Goal: Information Seeking & Learning: Check status

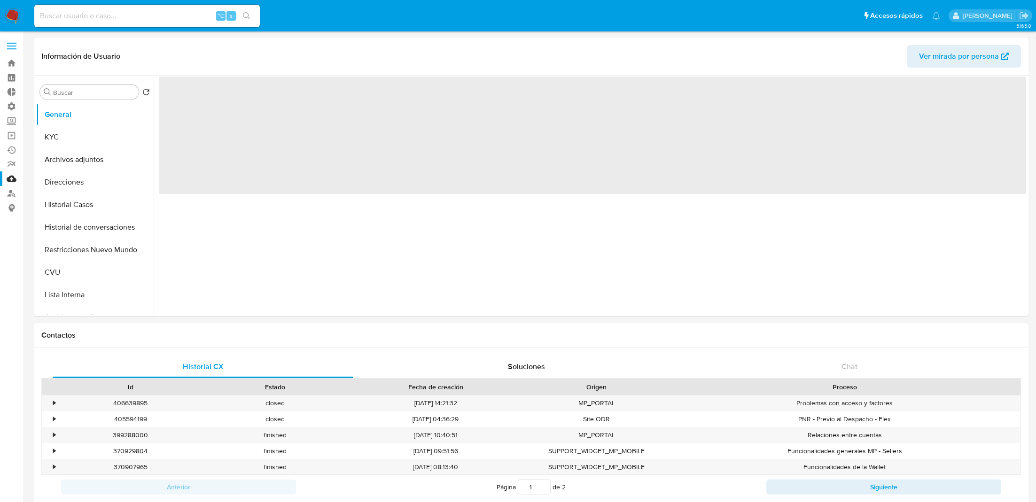
select select "10"
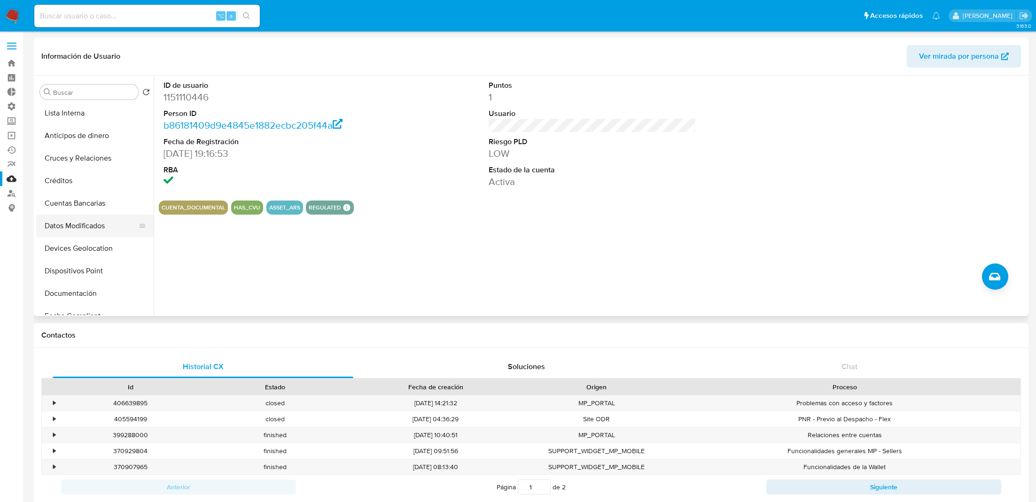
scroll to position [186, 0]
click at [87, 284] on button "Documentación" at bounding box center [91, 289] width 110 height 23
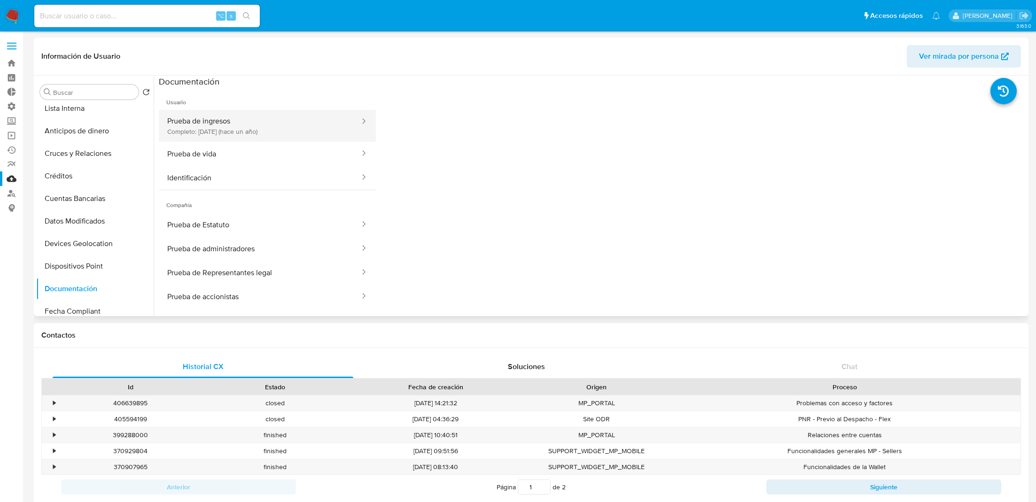
click at [244, 123] on button "Prueba de ingresos Completo: 08/07/2024 (hace un año)" at bounding box center [260, 126] width 202 height 32
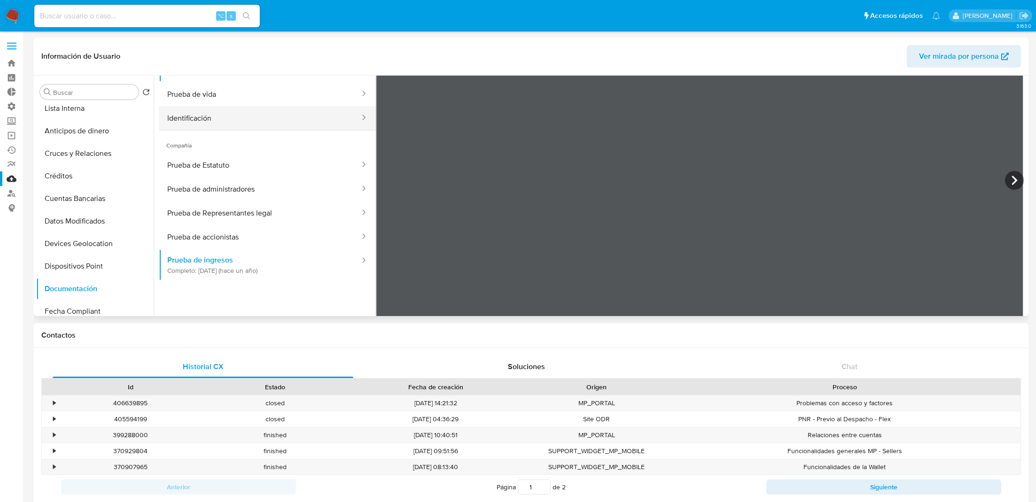
scroll to position [65, 0]
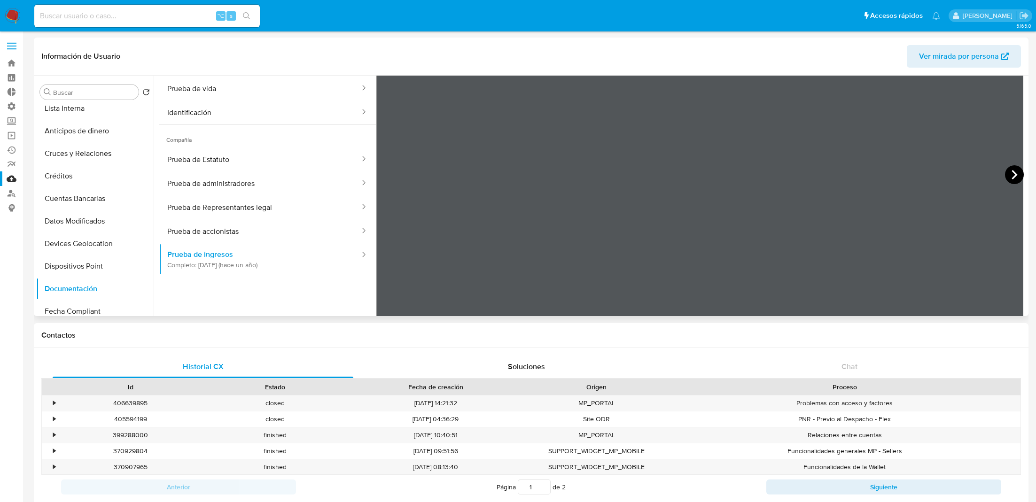
click at [1009, 176] on icon at bounding box center [1014, 174] width 19 height 19
click at [1005, 173] on icon at bounding box center [1014, 174] width 19 height 19
click at [1012, 174] on icon at bounding box center [1014, 174] width 6 height 9
click at [392, 174] on icon at bounding box center [387, 174] width 19 height 19
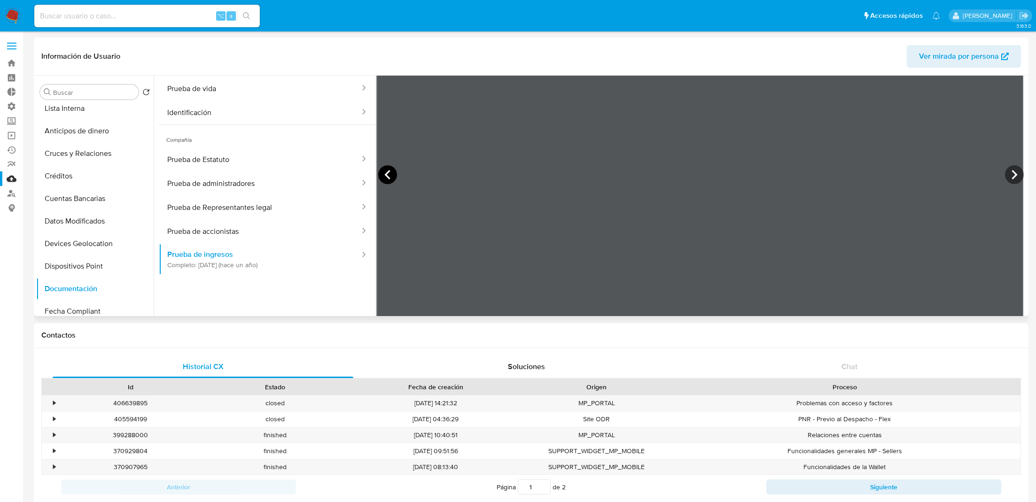
click at [390, 167] on icon at bounding box center [387, 174] width 19 height 19
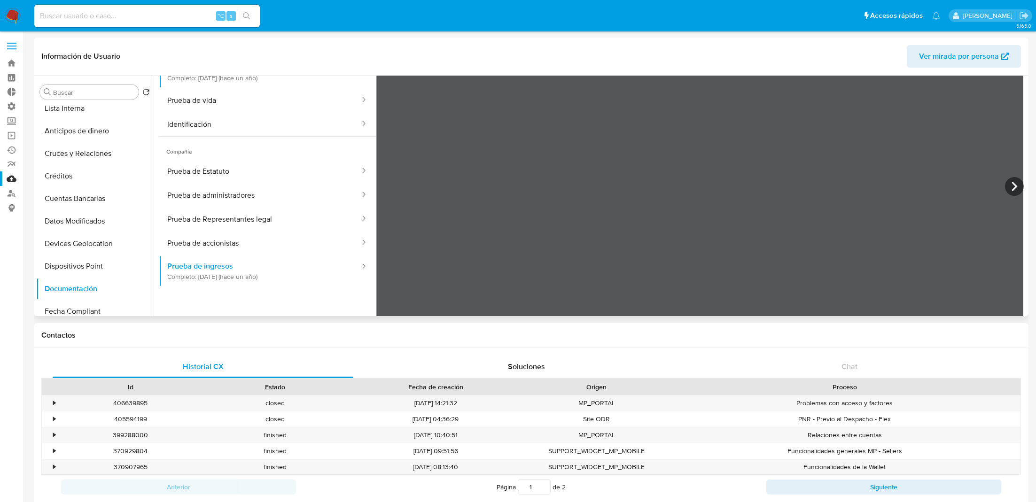
scroll to position [51, 0]
click at [167, 15] on input at bounding box center [146, 16] width 225 height 12
paste input "2409444277"
type input "2409444277"
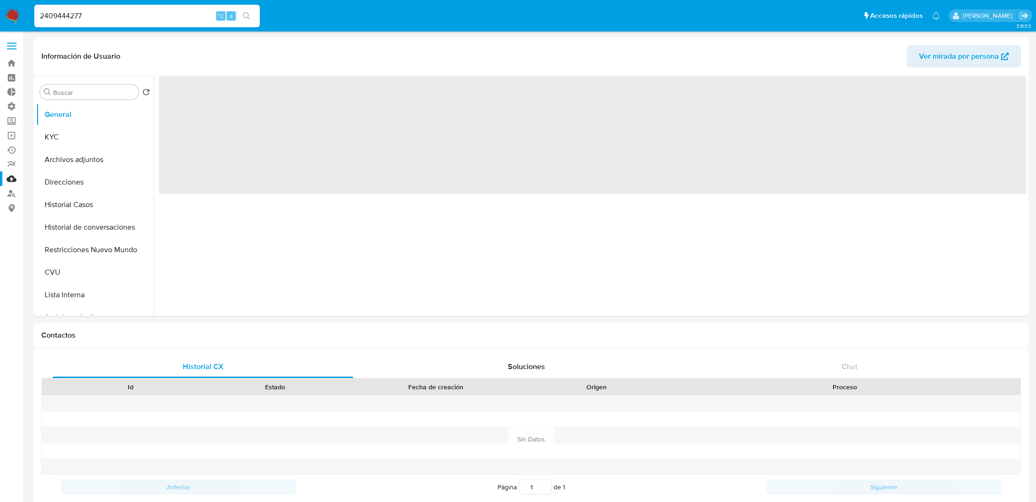
select select "10"
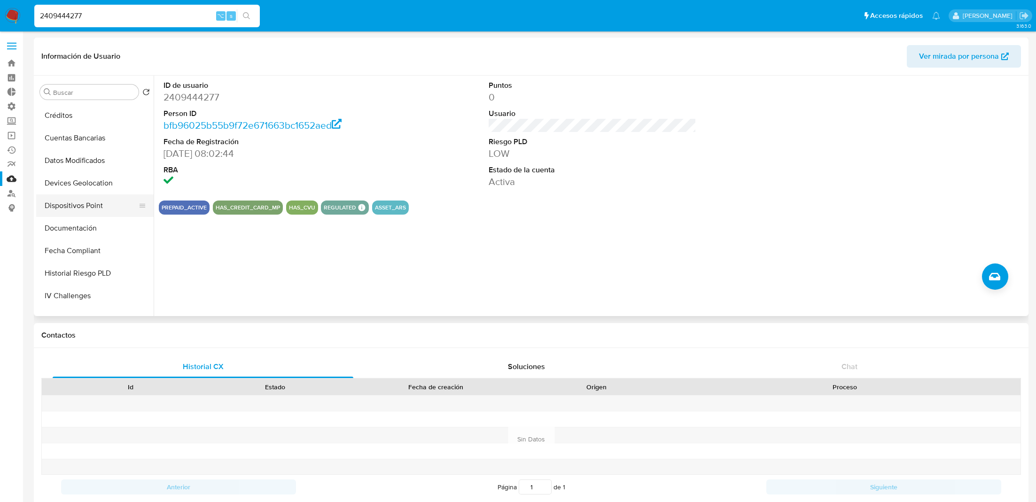
scroll to position [250, 0]
click at [91, 229] on button "Documentación" at bounding box center [91, 225] width 110 height 23
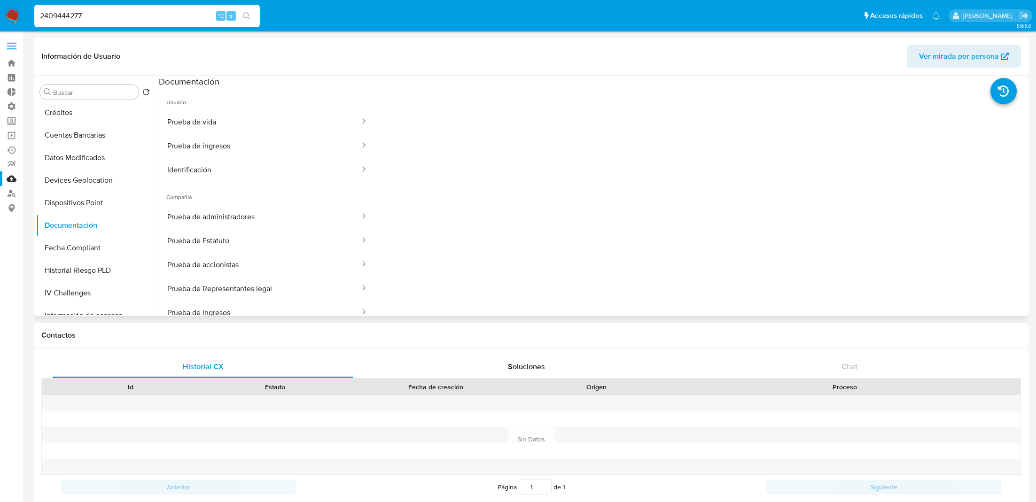
scroll to position [6, 0]
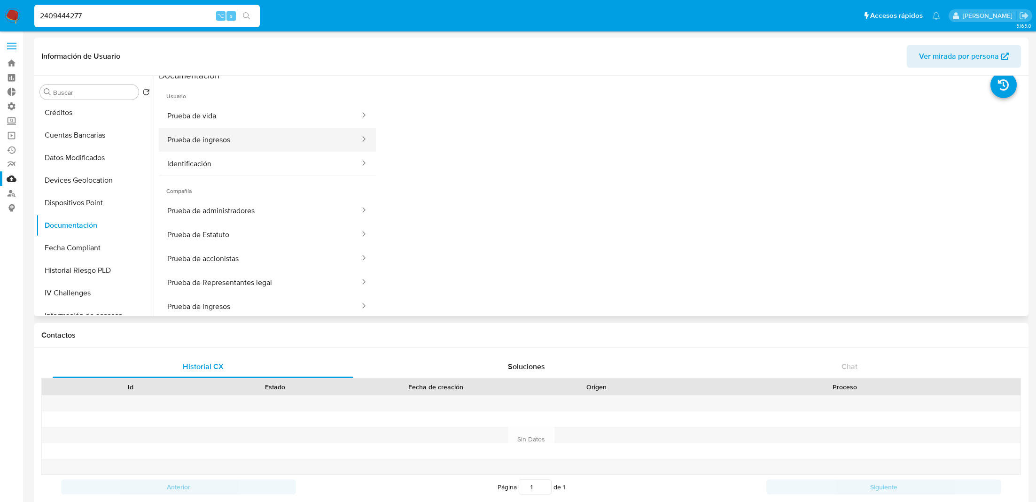
click at [251, 143] on button "Prueba de ingresos" at bounding box center [260, 140] width 202 height 24
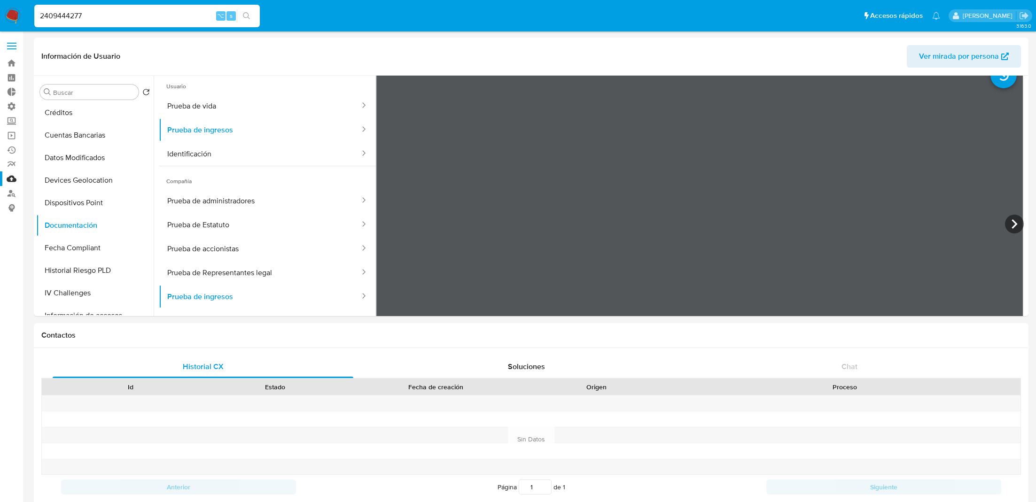
scroll to position [0, 0]
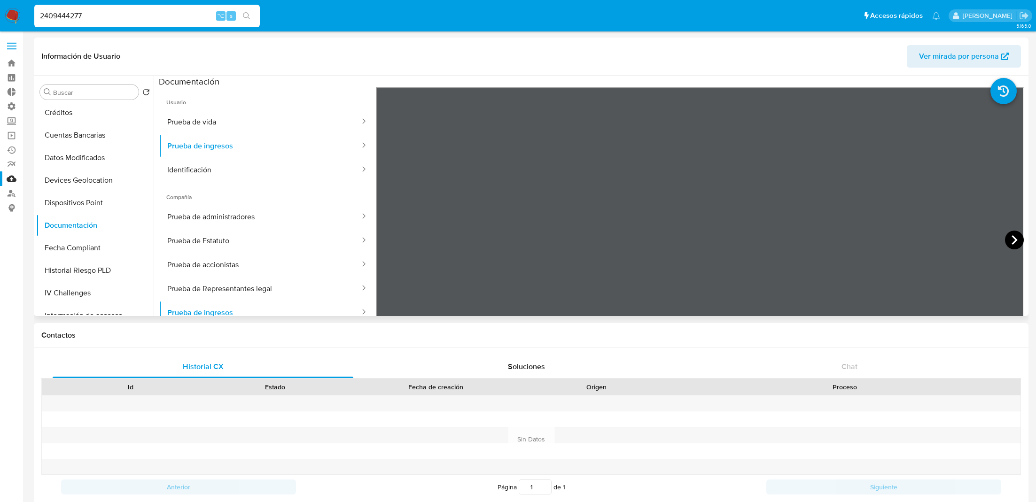
click at [1009, 235] on icon at bounding box center [1014, 240] width 19 height 19
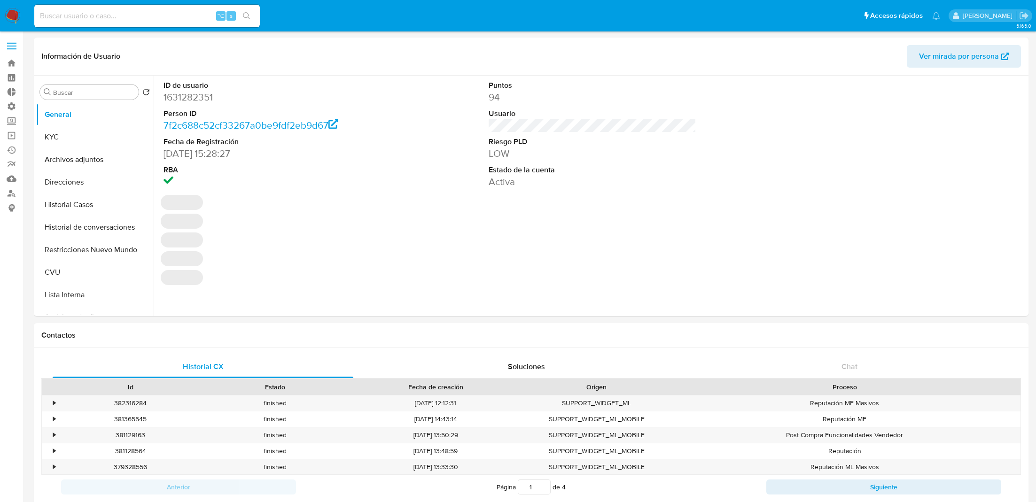
select select "10"
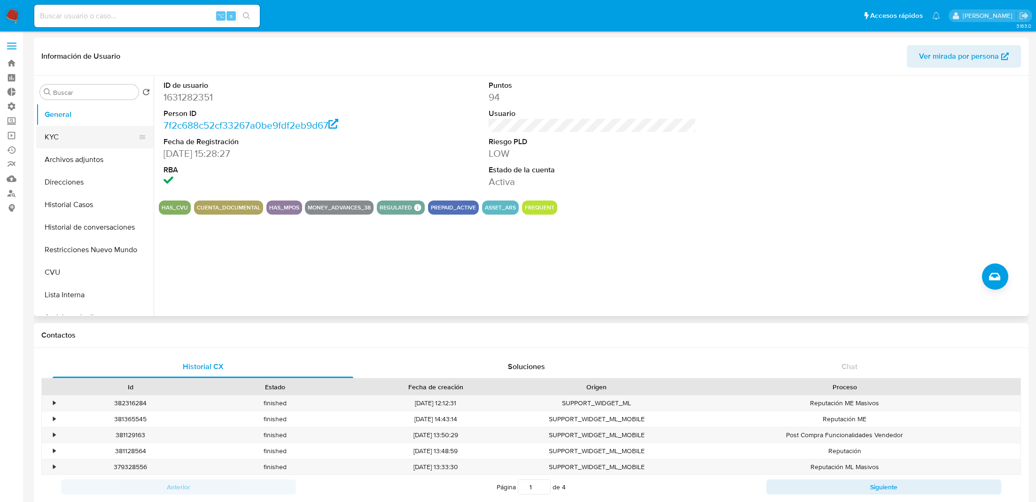
click at [84, 140] on button "KYC" at bounding box center [91, 137] width 110 height 23
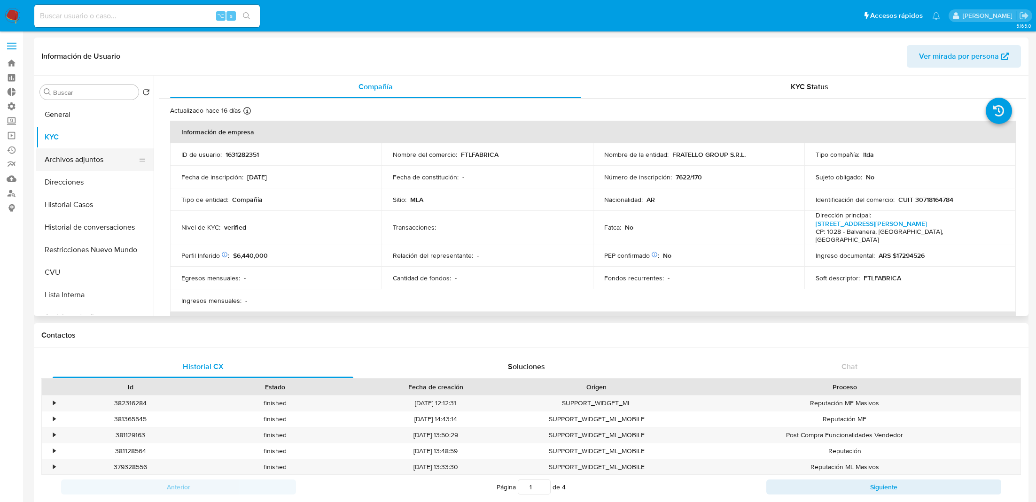
click at [96, 155] on button "Archivos adjuntos" at bounding box center [91, 159] width 110 height 23
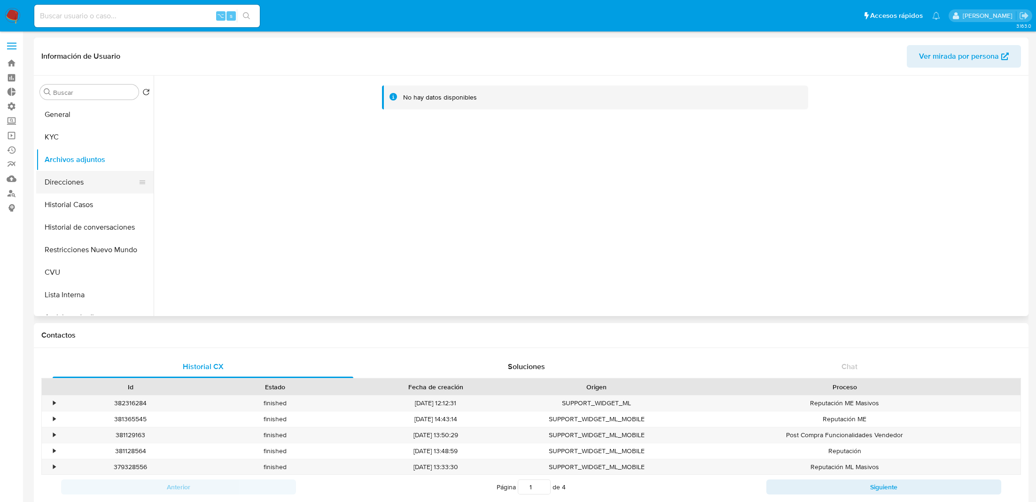
click at [88, 188] on button "Direcciones" at bounding box center [91, 182] width 110 height 23
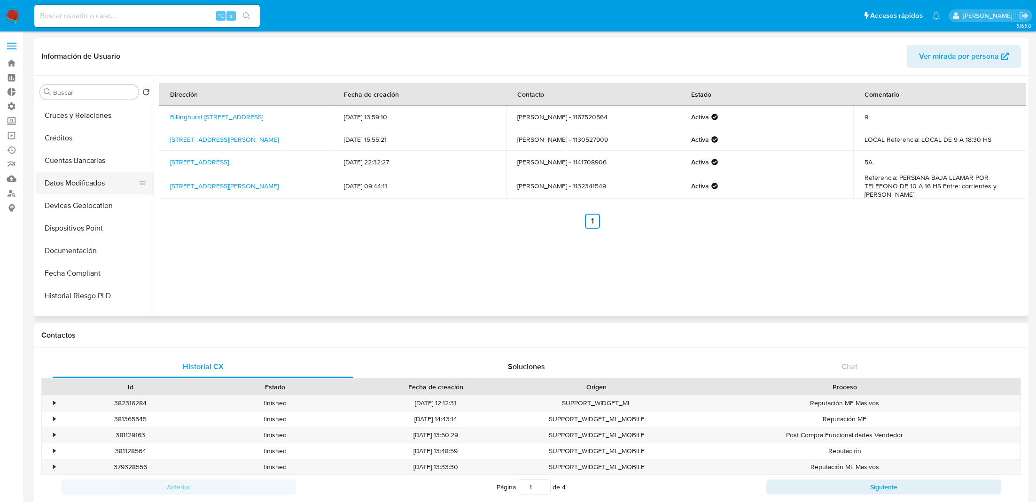
scroll to position [231, 0]
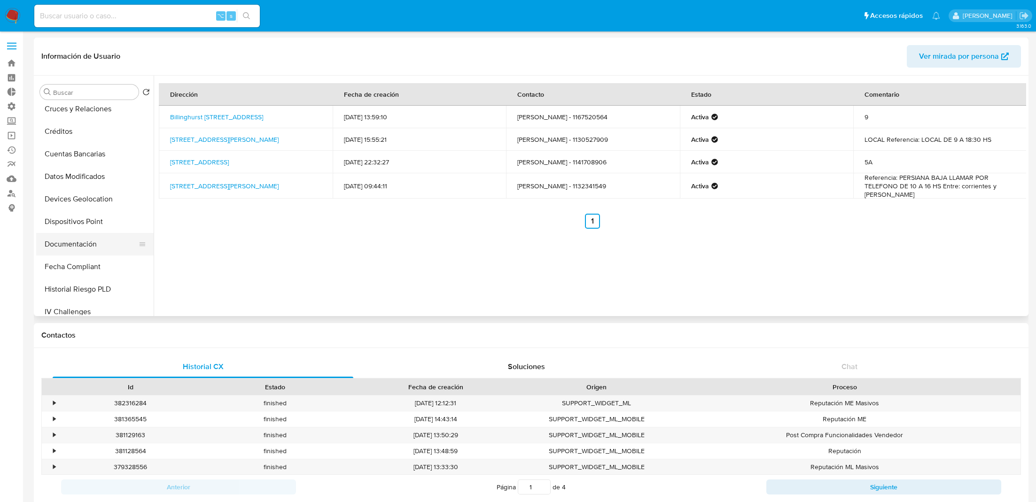
click at [88, 251] on button "Documentación" at bounding box center [91, 244] width 110 height 23
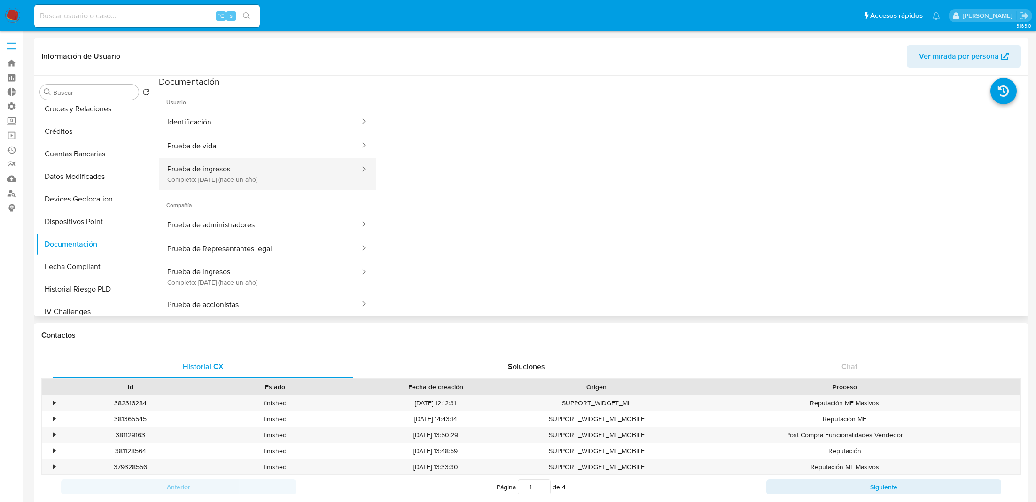
click at [255, 173] on button "Prueba de ingresos Completo: [DATE] (hace un año)" at bounding box center [260, 174] width 202 height 32
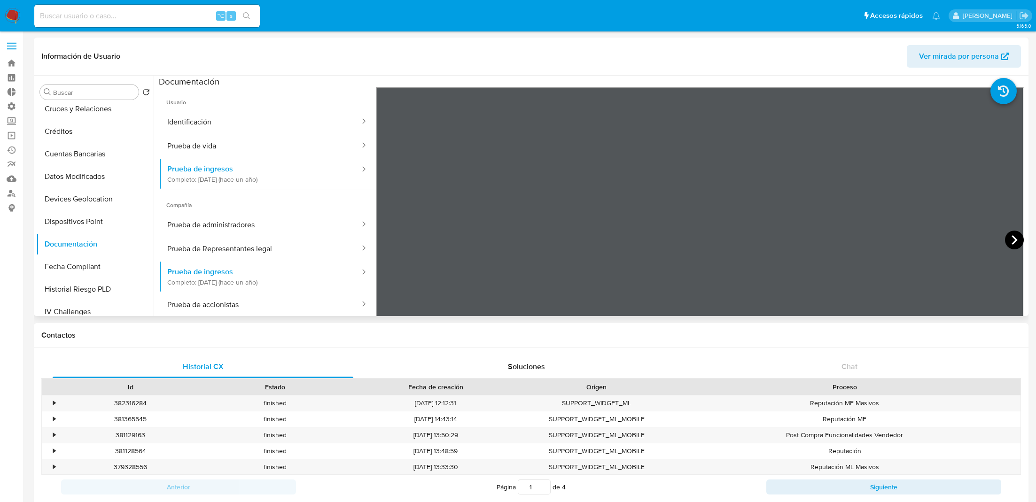
click at [1011, 241] on icon at bounding box center [1014, 239] width 6 height 9
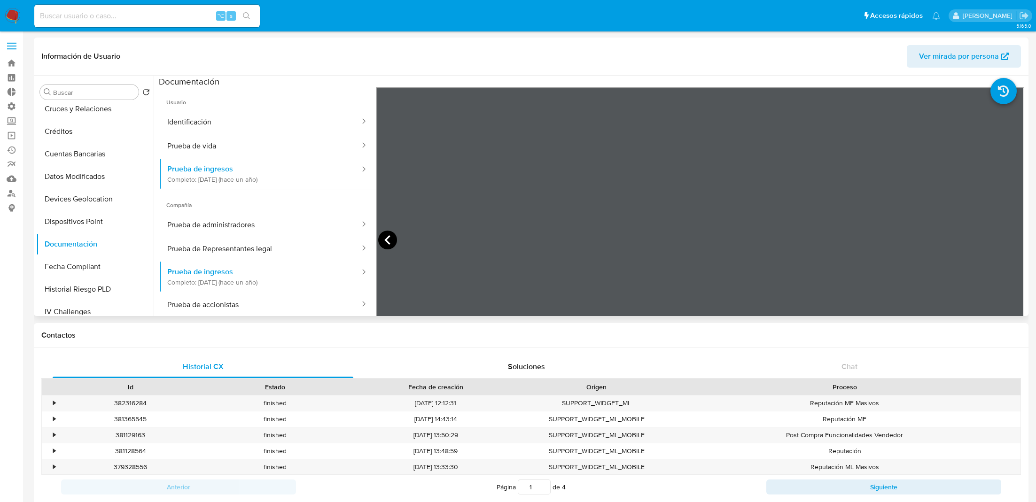
click at [390, 240] on icon at bounding box center [387, 240] width 19 height 19
click at [1005, 239] on icon at bounding box center [1014, 240] width 19 height 19
click at [393, 241] on icon at bounding box center [387, 240] width 19 height 19
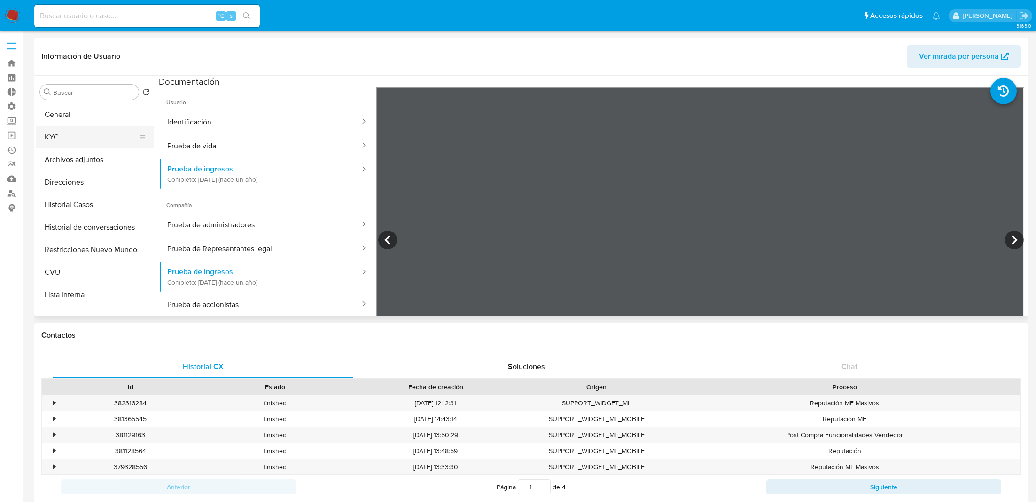
click at [72, 138] on button "KYC" at bounding box center [91, 137] width 110 height 23
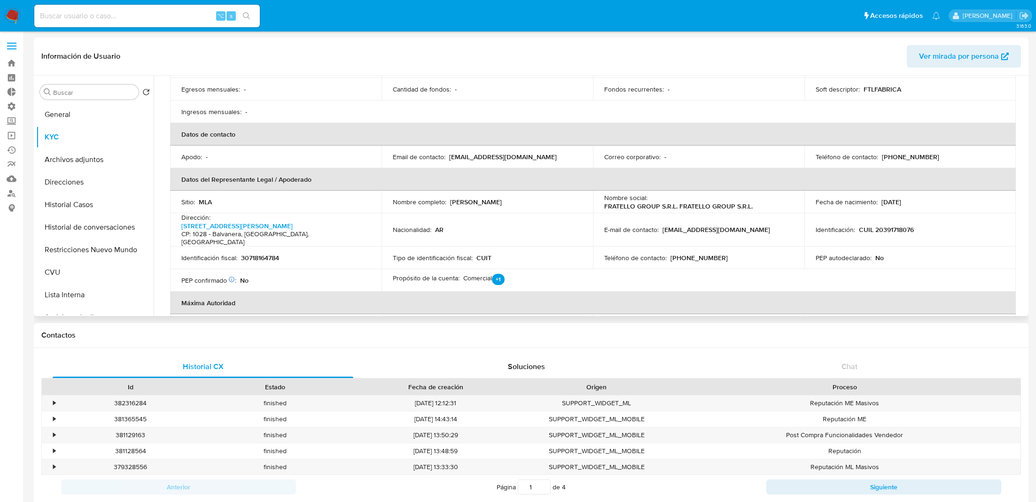
scroll to position [194, 0]
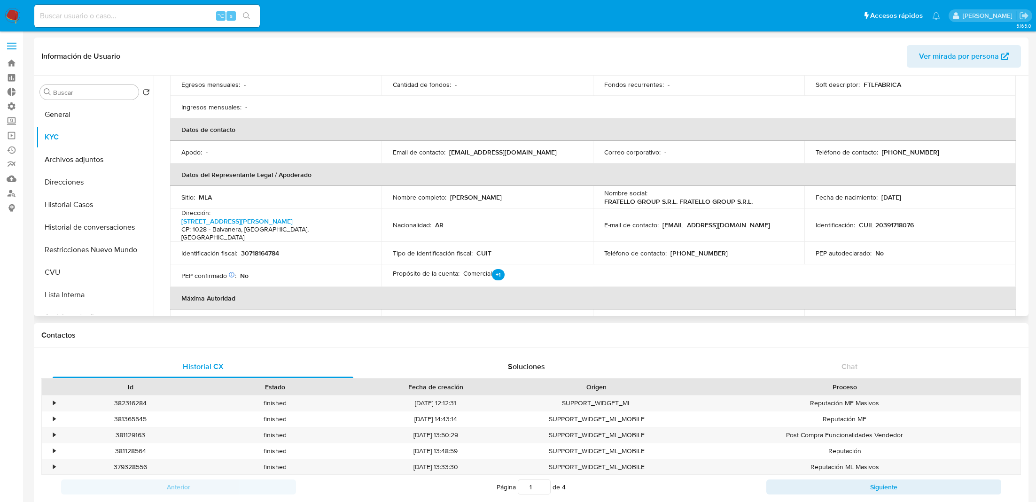
click at [257, 249] on p "30718164784" at bounding box center [260, 253] width 38 height 8
copy p "30718164784"
click at [181, 15] on input at bounding box center [146, 16] width 225 height 12
paste input "2289012280"
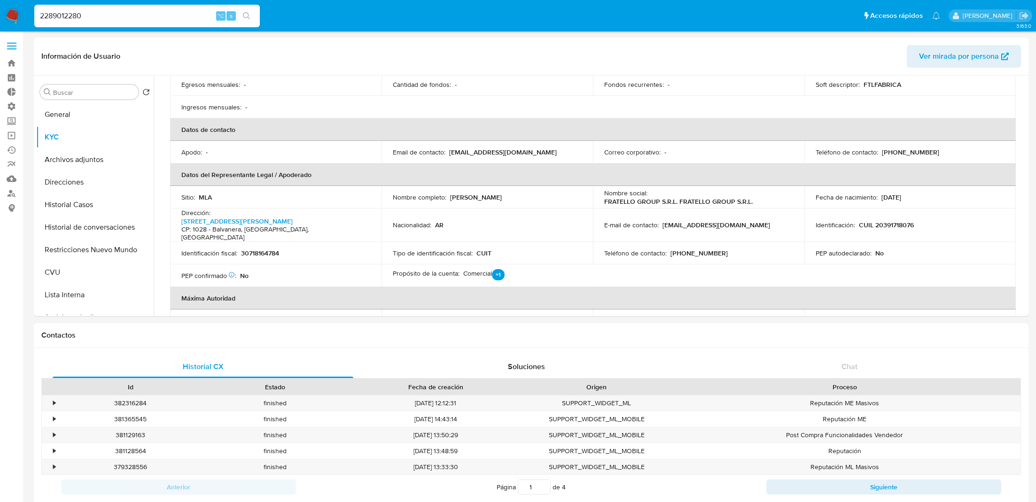
type input "2289012280"
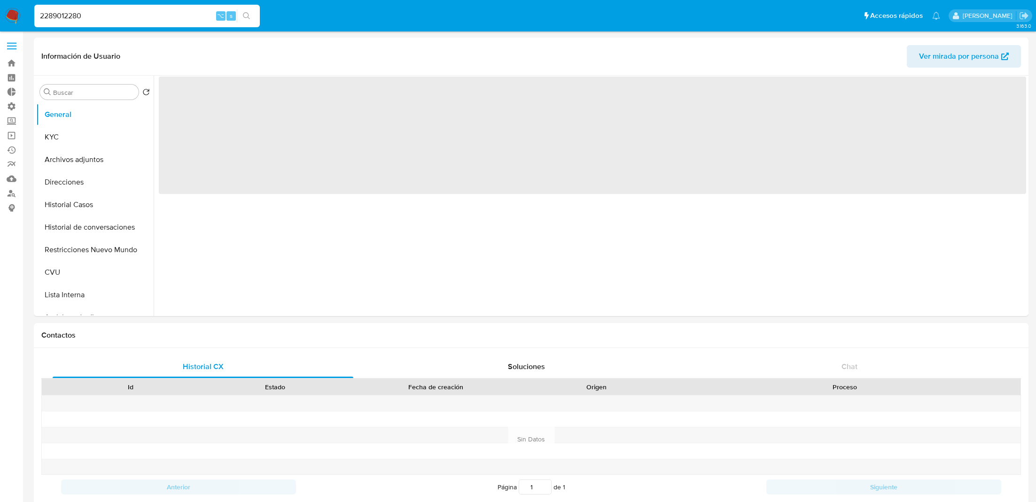
select select "10"
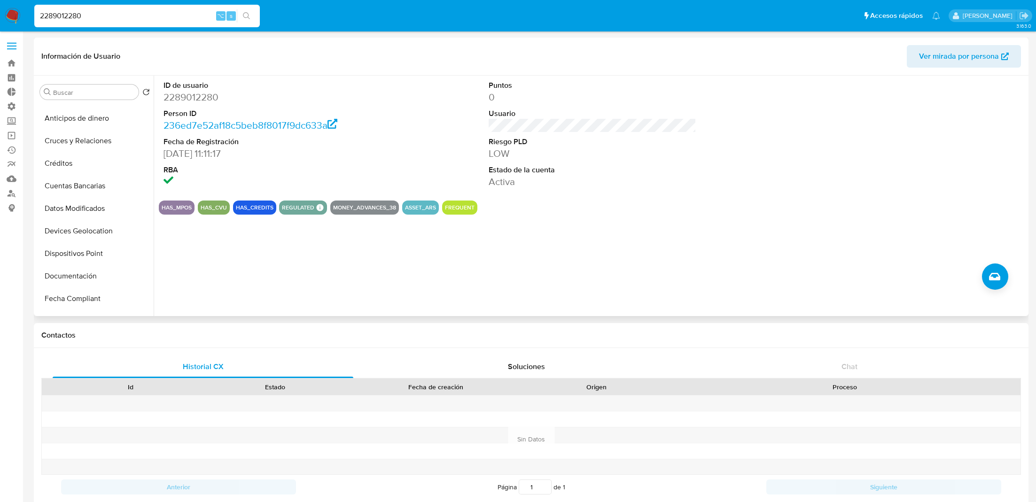
scroll to position [206, 0]
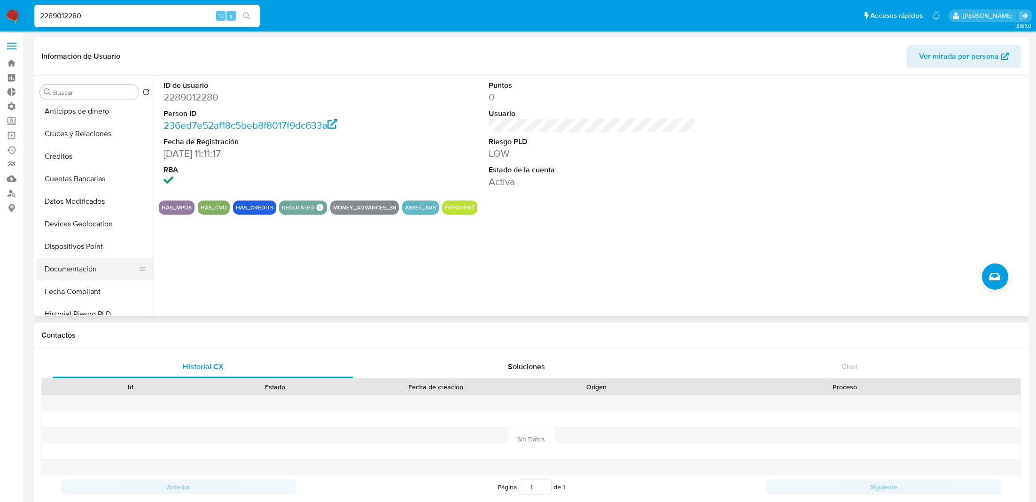
click at [80, 268] on button "Documentación" at bounding box center [91, 269] width 110 height 23
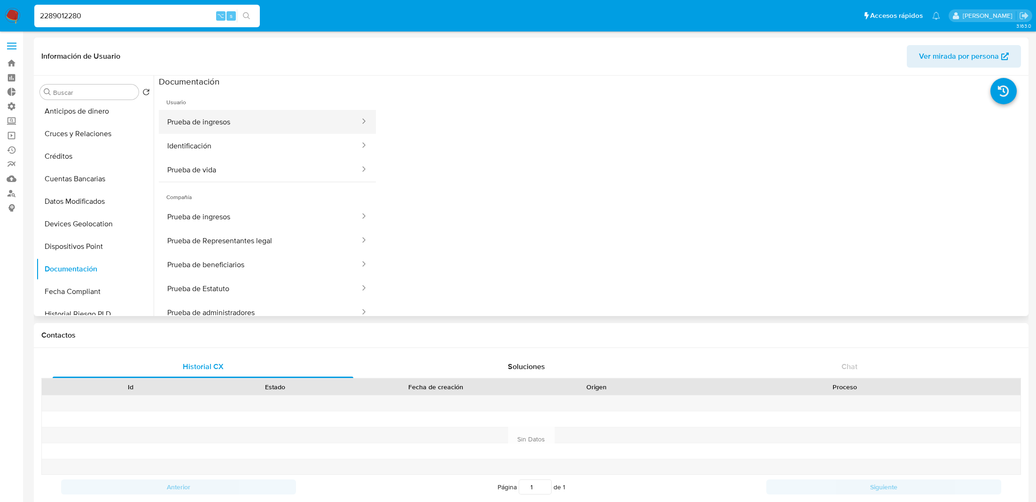
click at [256, 122] on button "Prueba de ingresos" at bounding box center [260, 122] width 202 height 24
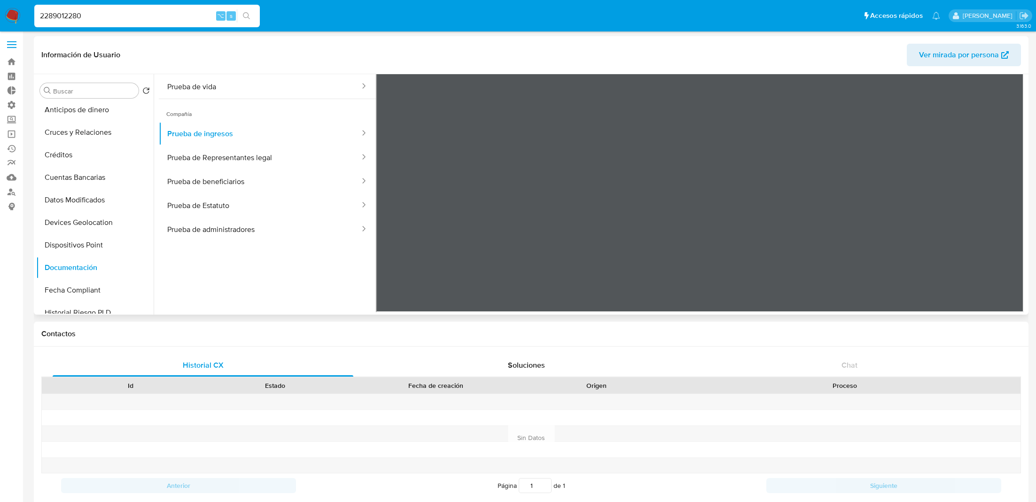
scroll to position [11, 0]
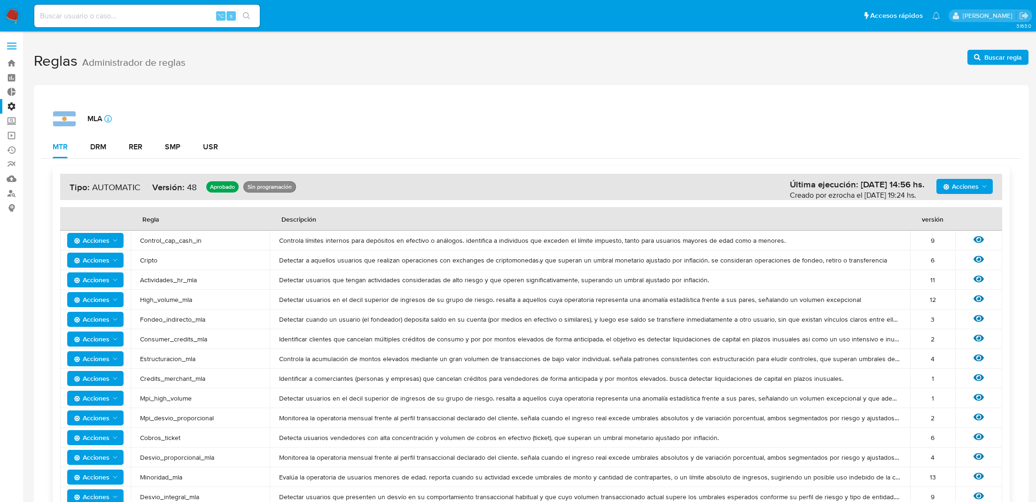
click at [129, 20] on input at bounding box center [146, 16] width 225 height 12
paste input "725644963"
type input "725644963"
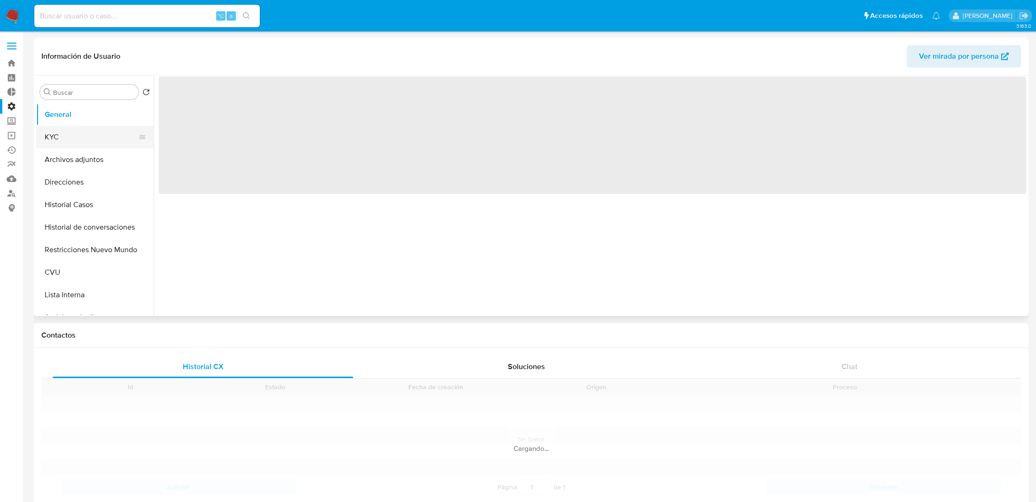
click at [96, 132] on button "KYC" at bounding box center [91, 137] width 110 height 23
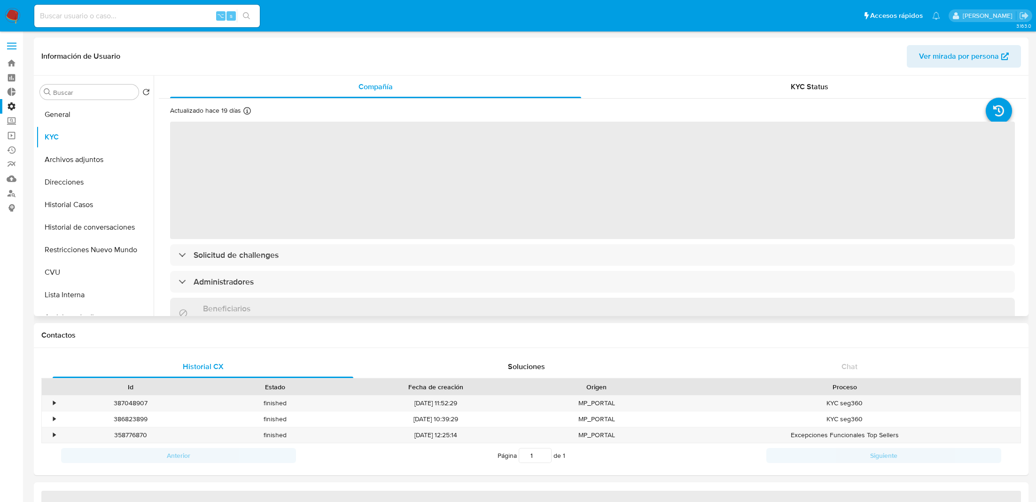
select select "10"
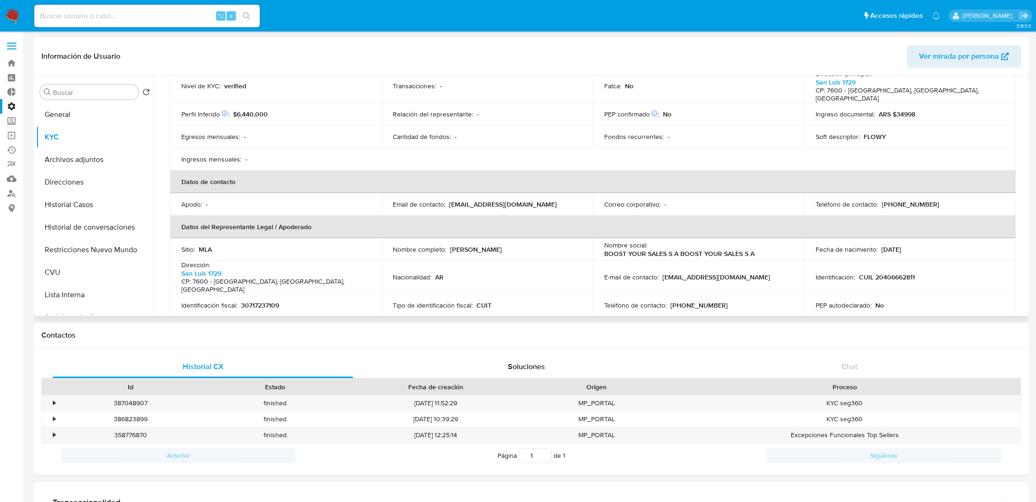
scroll to position [216, 0]
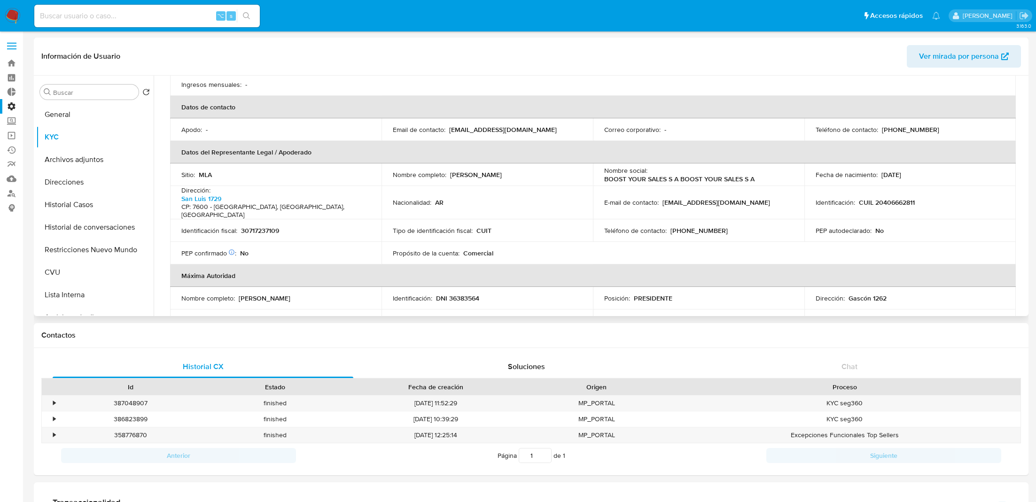
click at [263, 226] on p "30717237109" at bounding box center [260, 230] width 38 height 8
copy p "30717237109"
